Goal: Obtain resource: Obtain resource

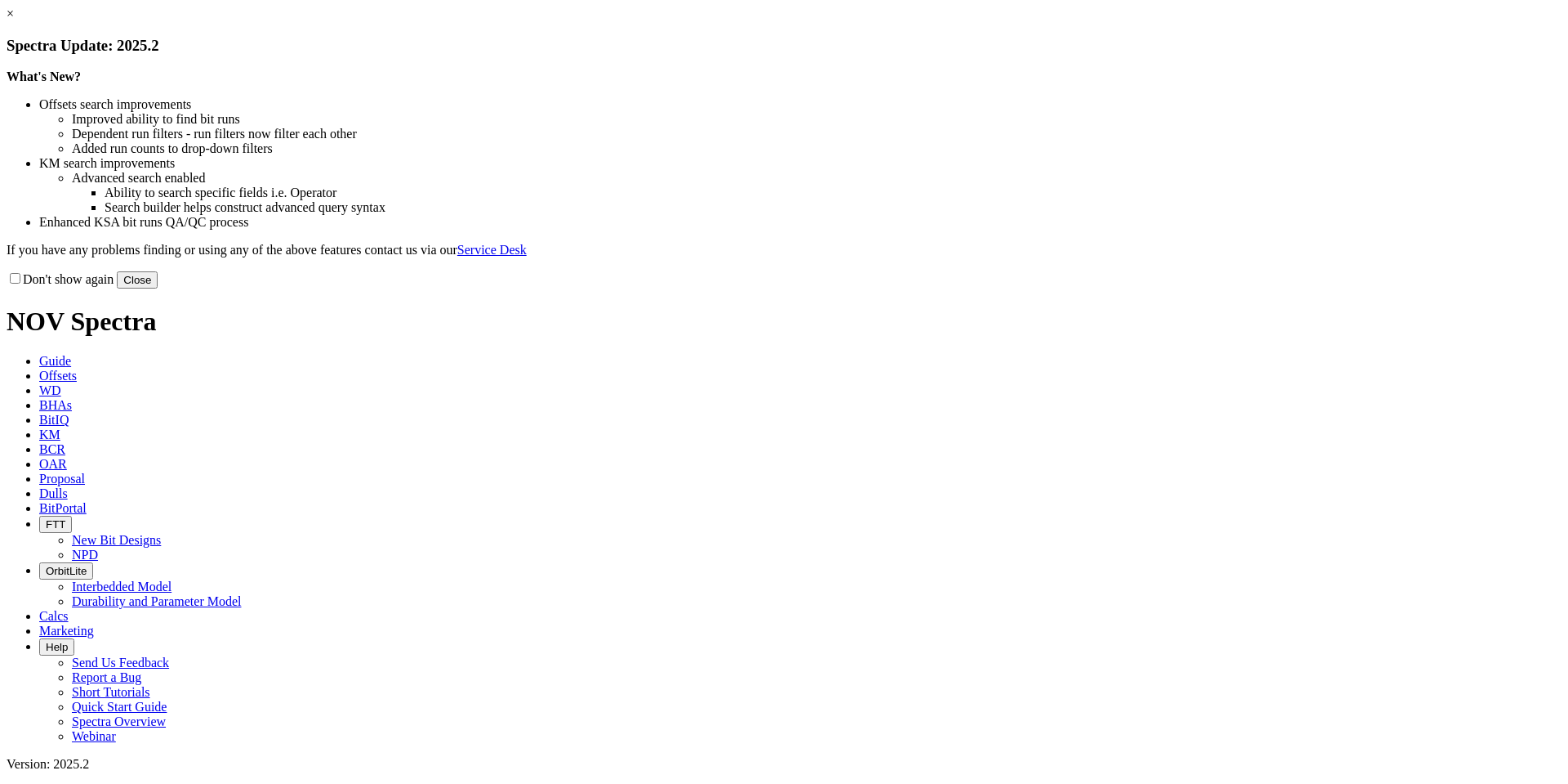
drag, startPoint x: 1123, startPoint y: 454, endPoint x: 1114, endPoint y: 454, distance: 9.0
click at [157, 289] on button "Close" at bounding box center [136, 279] width 41 height 17
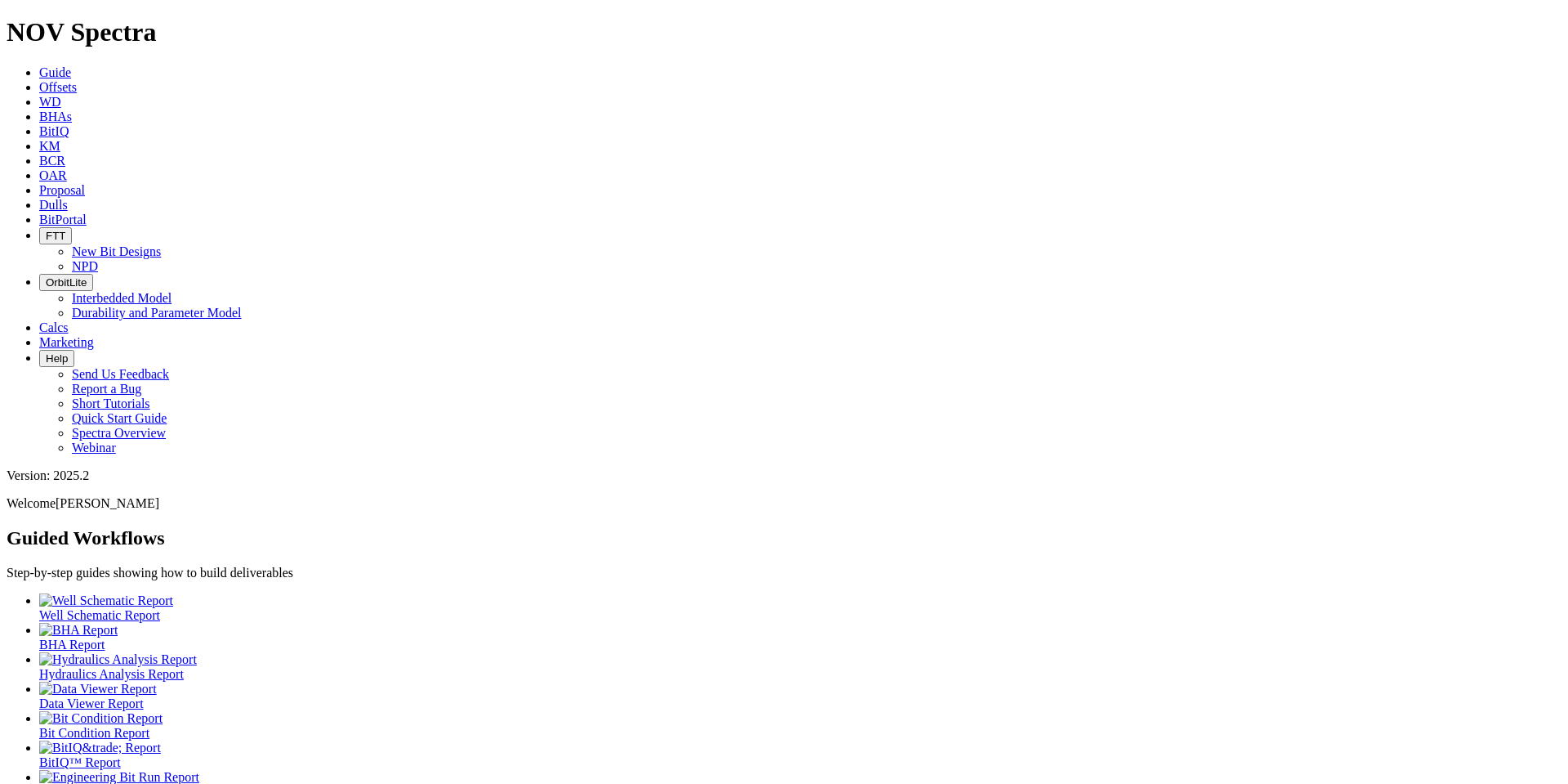
click at [77, 80] on span "Offsets" at bounding box center [58, 87] width 38 height 14
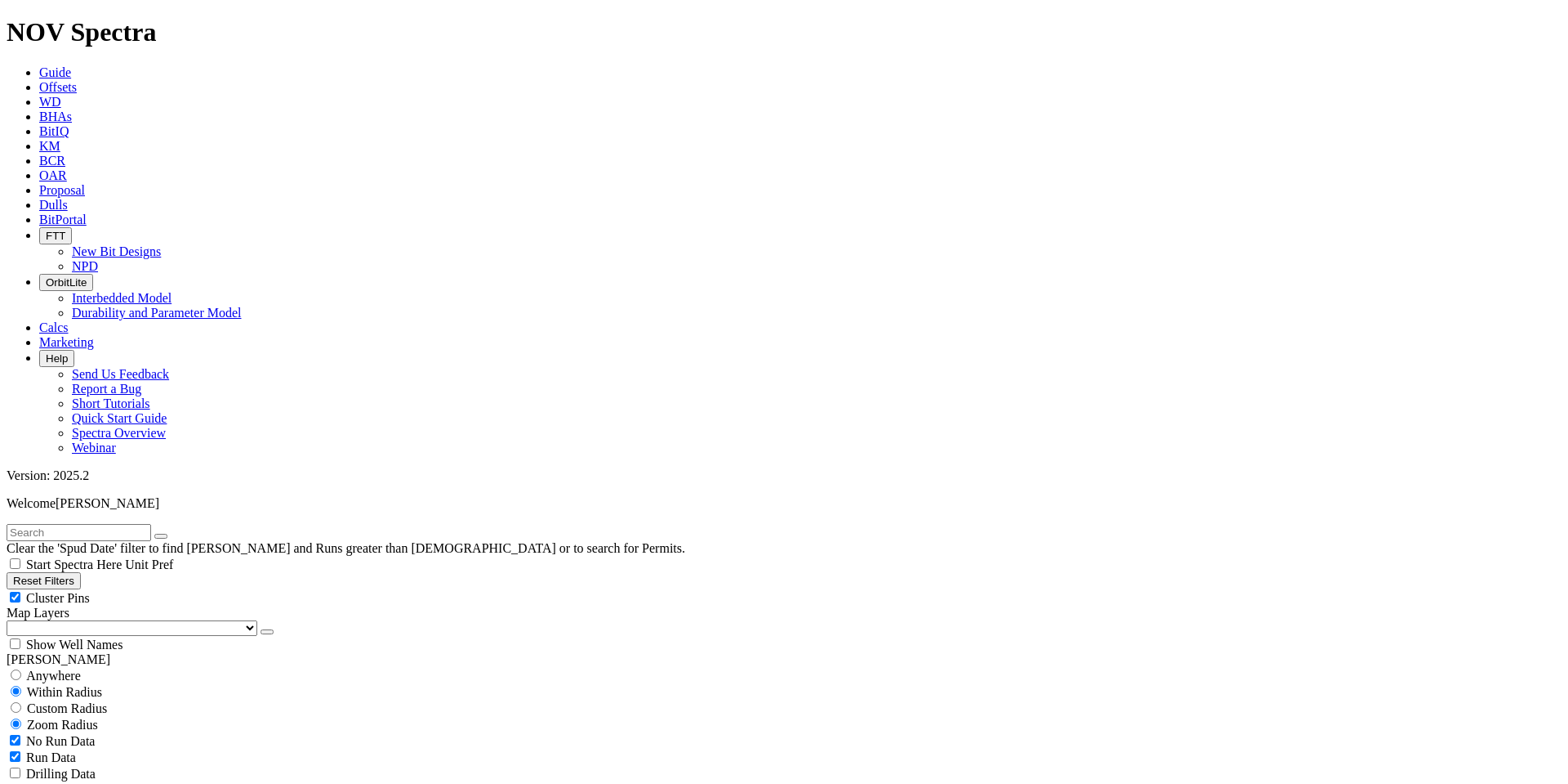
click at [131, 524] on input "text" at bounding box center [79, 532] width 144 height 17
type input "zarvona"
click at [161, 536] on icon "button" at bounding box center [161, 536] width 0 height 0
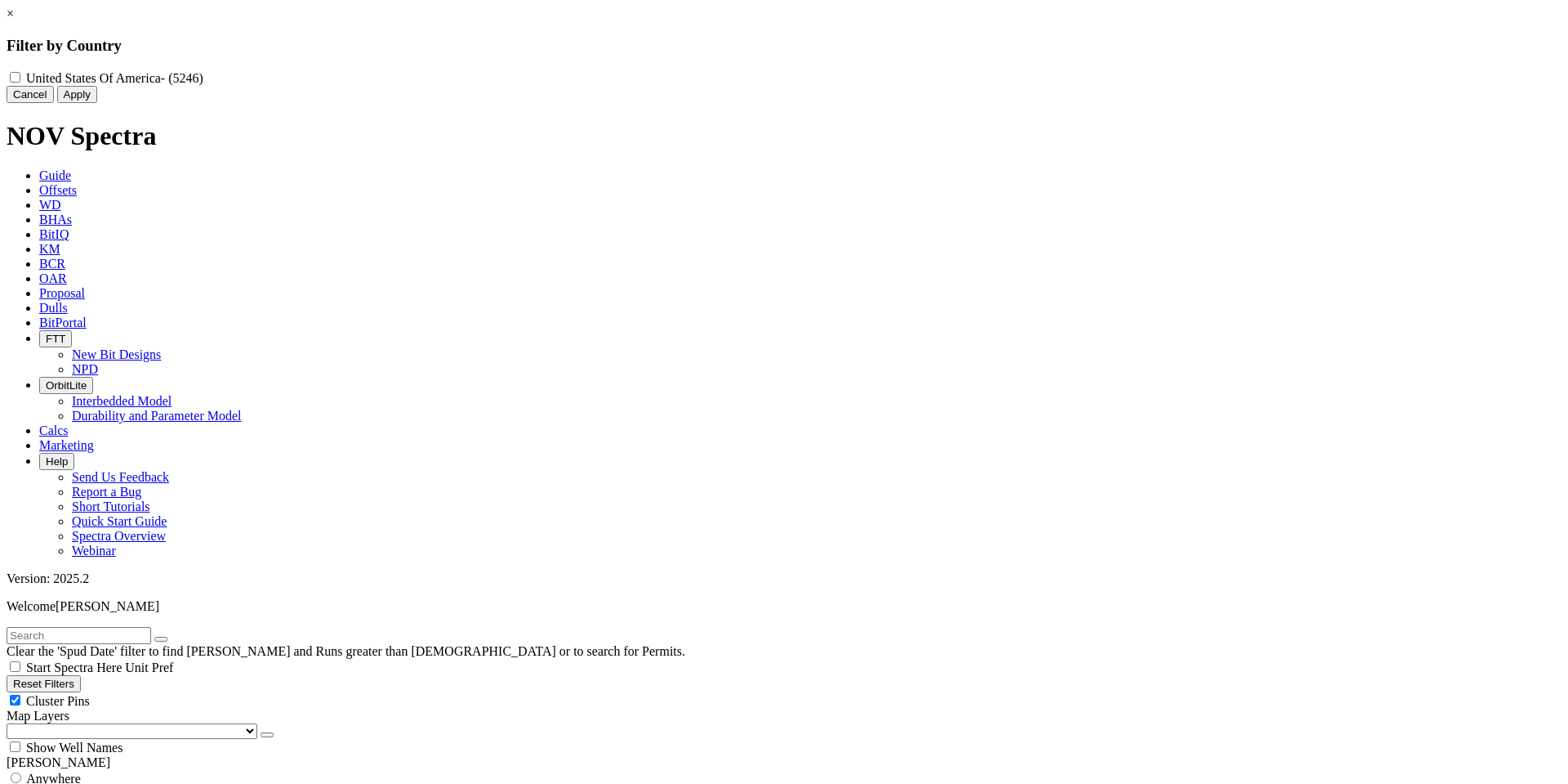
click at [14, 21] on link "×" at bounding box center [10, 14] width 7 height 14
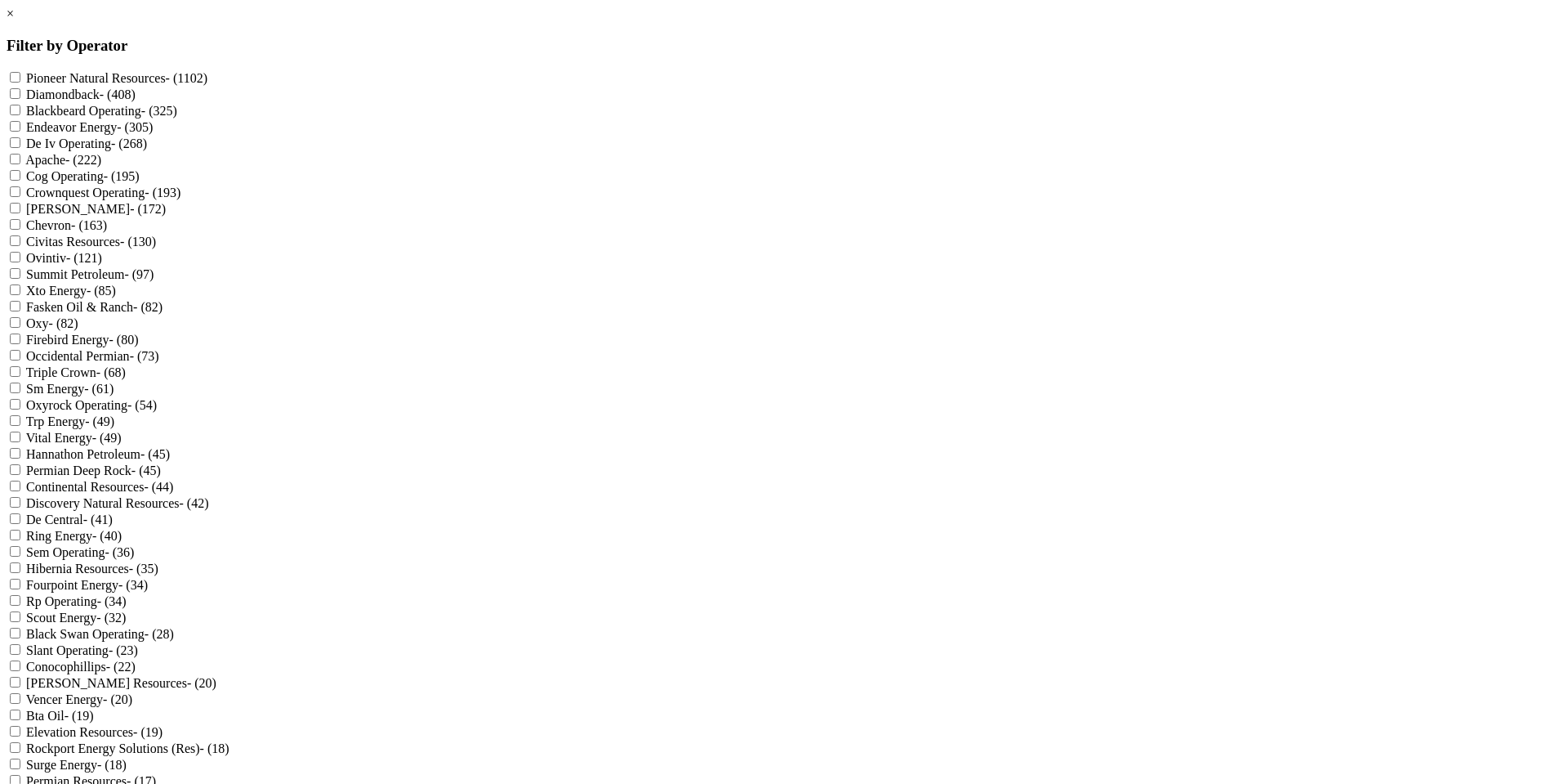
scroll to position [475, 0]
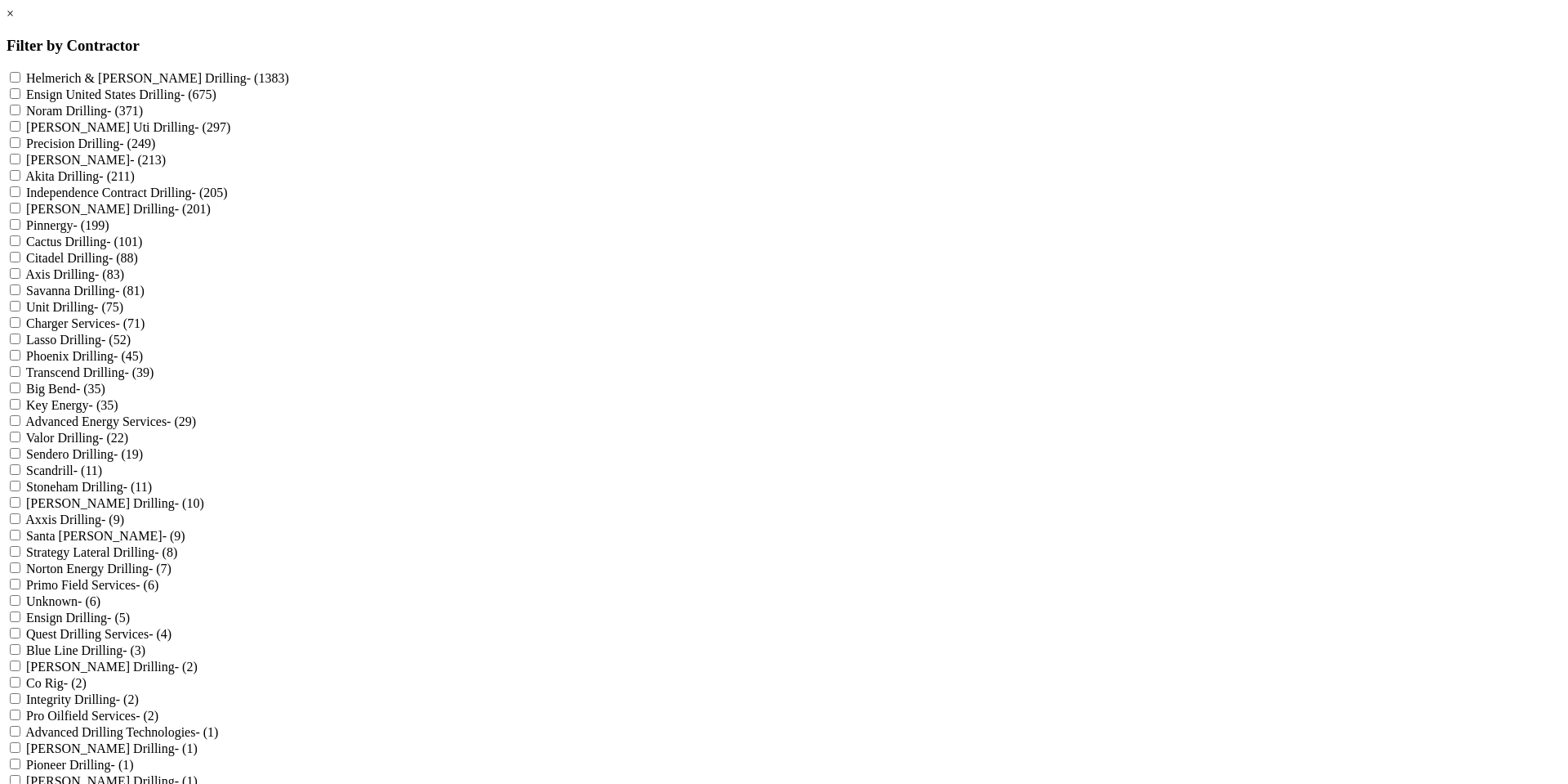
click at [21, 181] on Drilling "[PERSON_NAME] - (211)" at bounding box center [15, 175] width 11 height 11
checkbox Drilling "true"
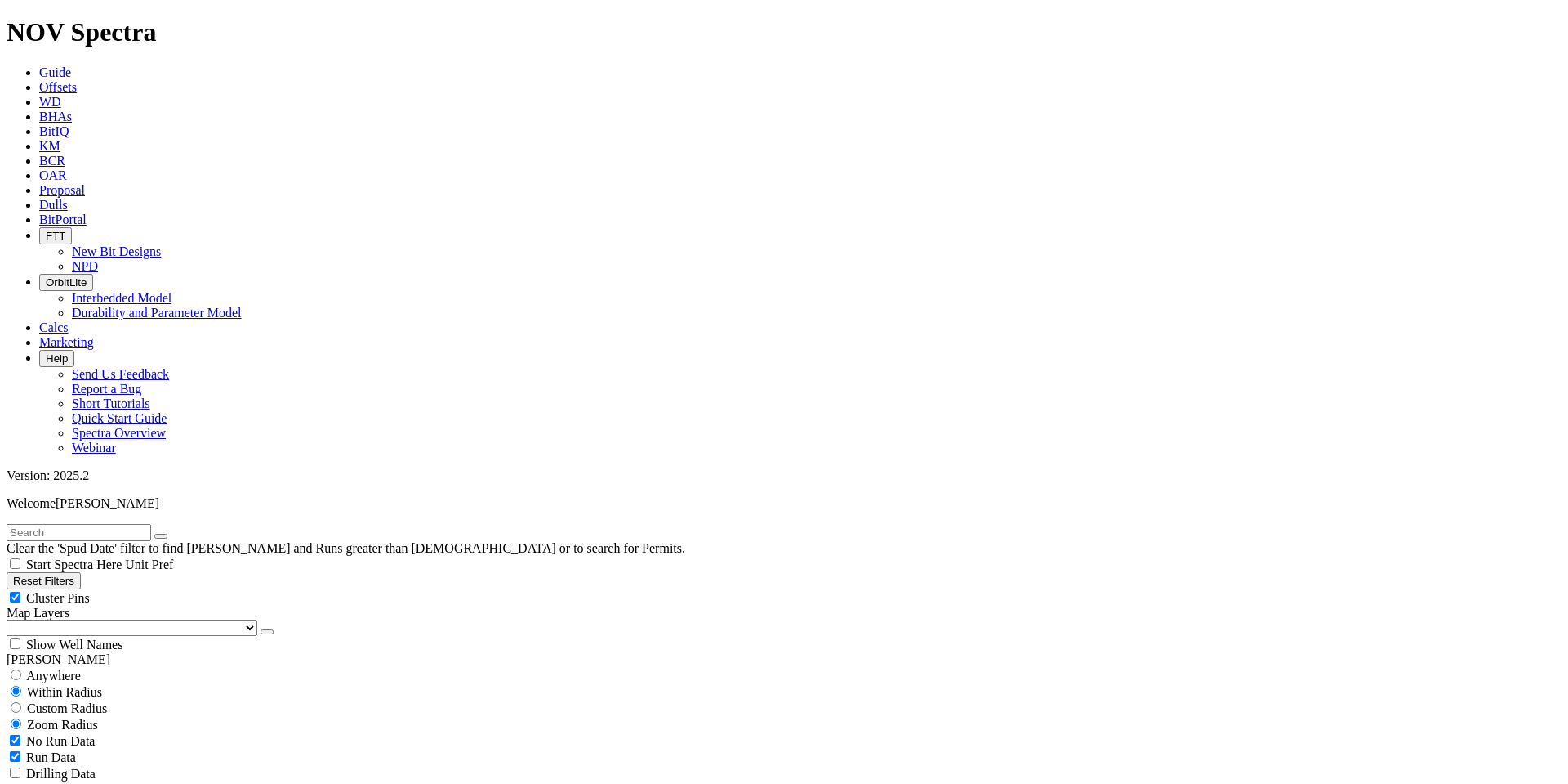
scroll to position [11576, 0]
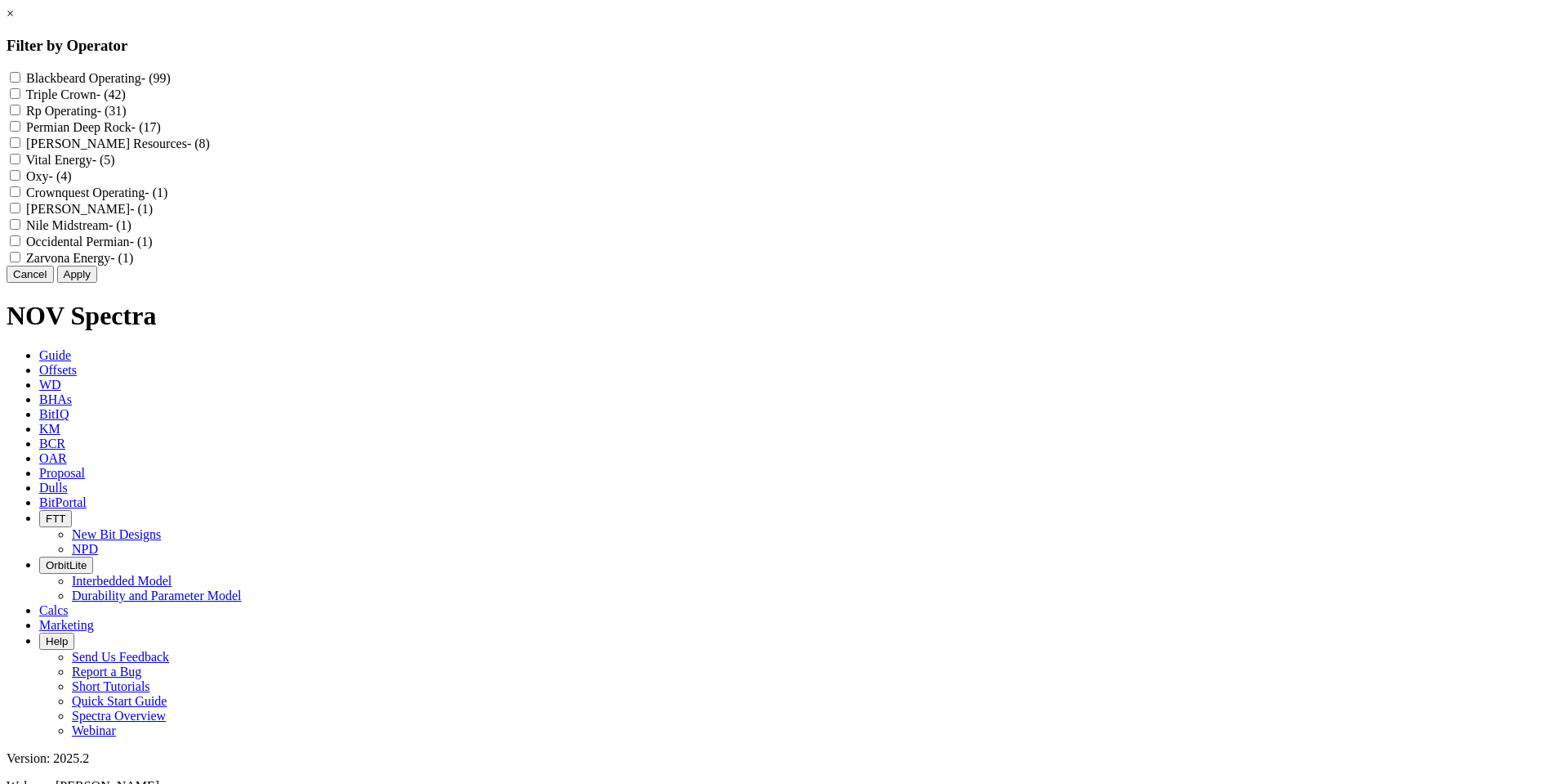
click at [674, 266] on div "Blackbeard Operating - (99) Triple Crown - (42) Rp Operating - (31) Permian Dee…" at bounding box center [784, 167] width 1554 height 196
click at [21, 262] on Energy "Zarvona Energy - (1)" at bounding box center [15, 257] width 11 height 11
checkbox Energy "true"
click at [97, 283] on button "Apply" at bounding box center [77, 274] width 40 height 17
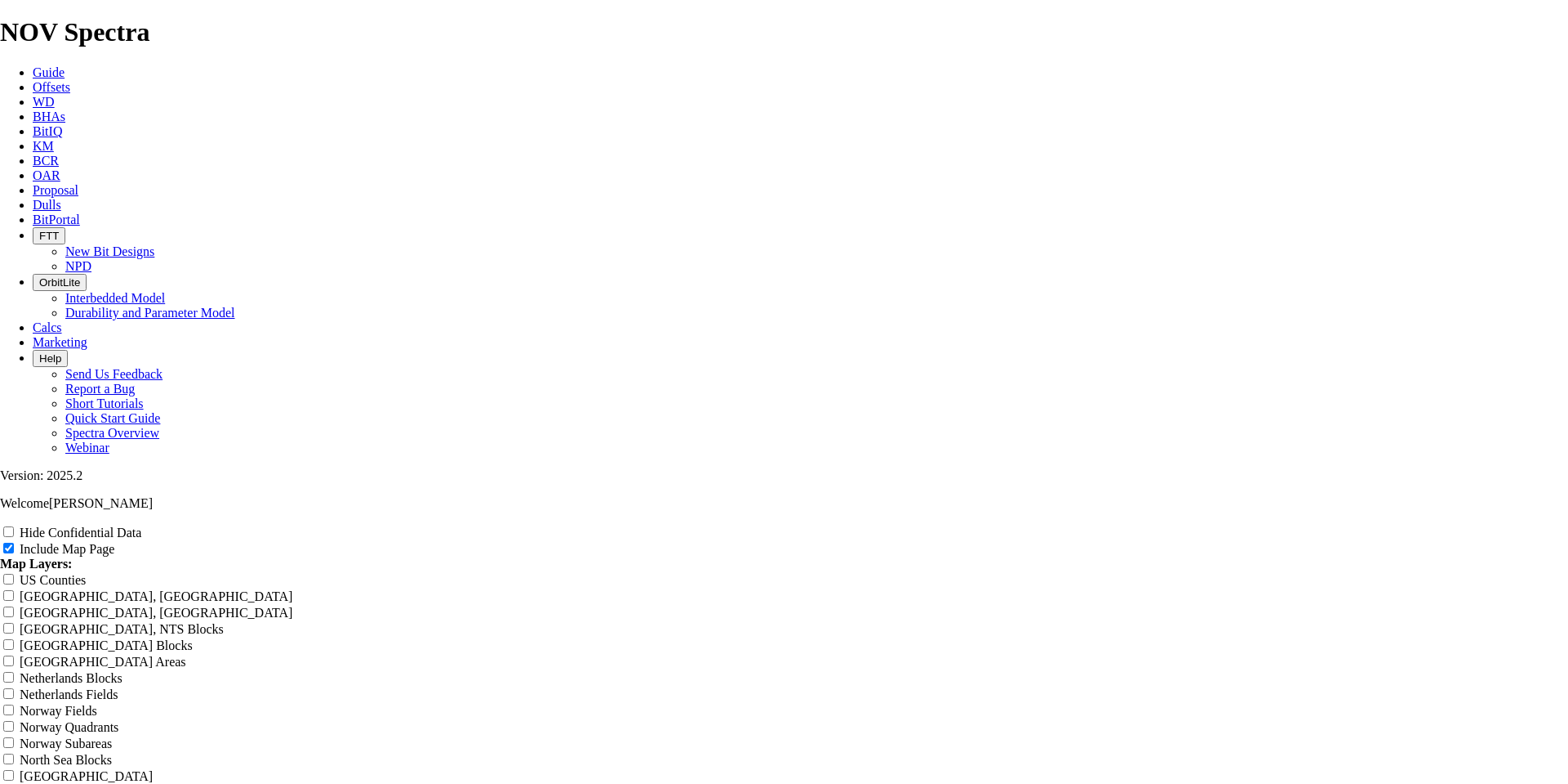
scroll to position [2688, 0]
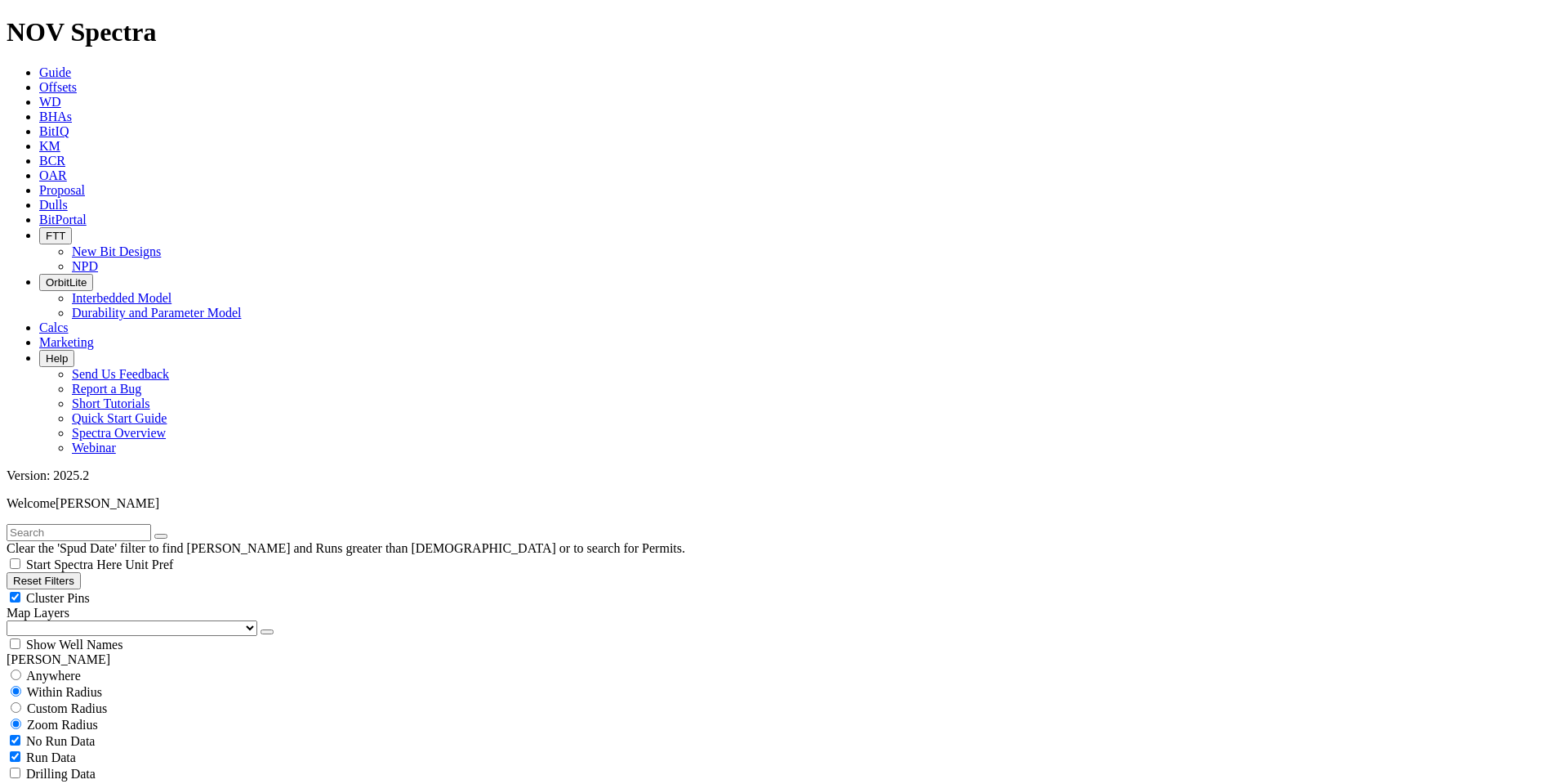
type input "[DATE]"
